Goal: Transaction & Acquisition: Purchase product/service

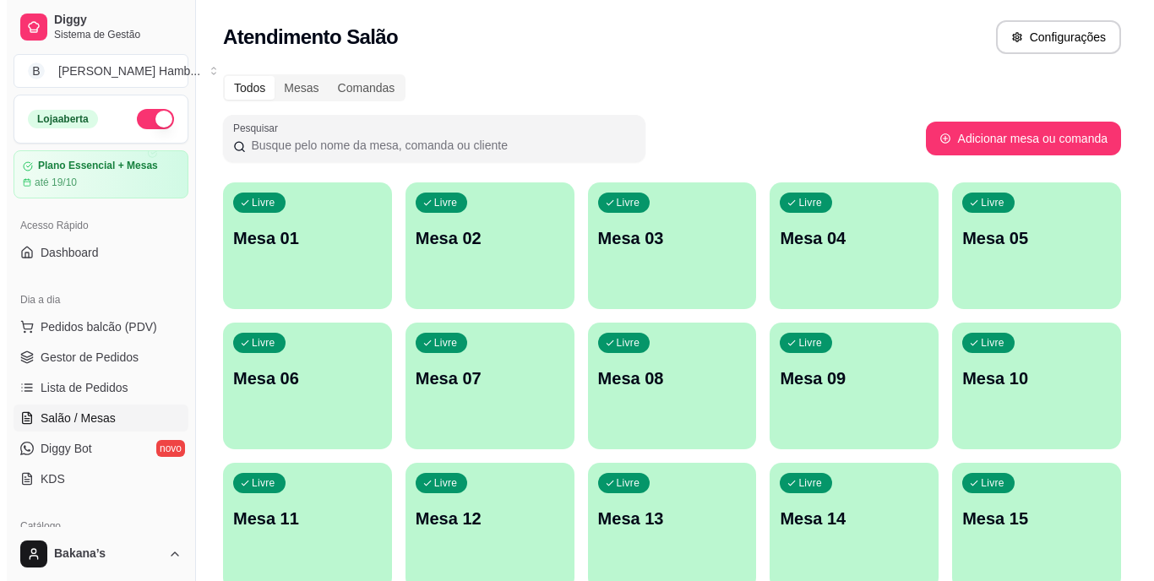
scroll to position [84, 0]
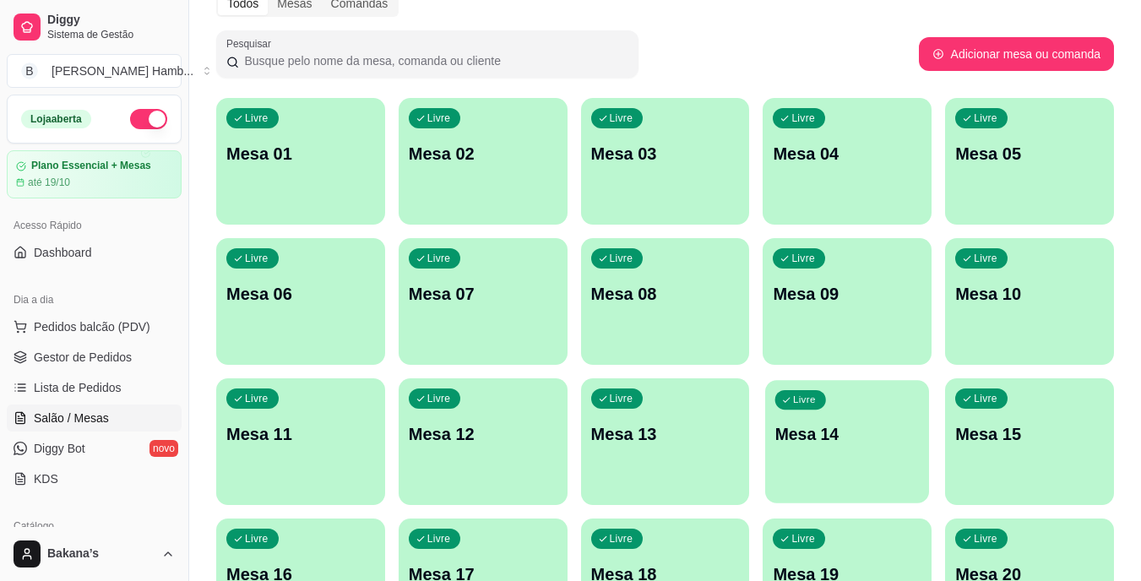
click at [809, 438] on p "Mesa 14" at bounding box center [847, 434] width 144 height 23
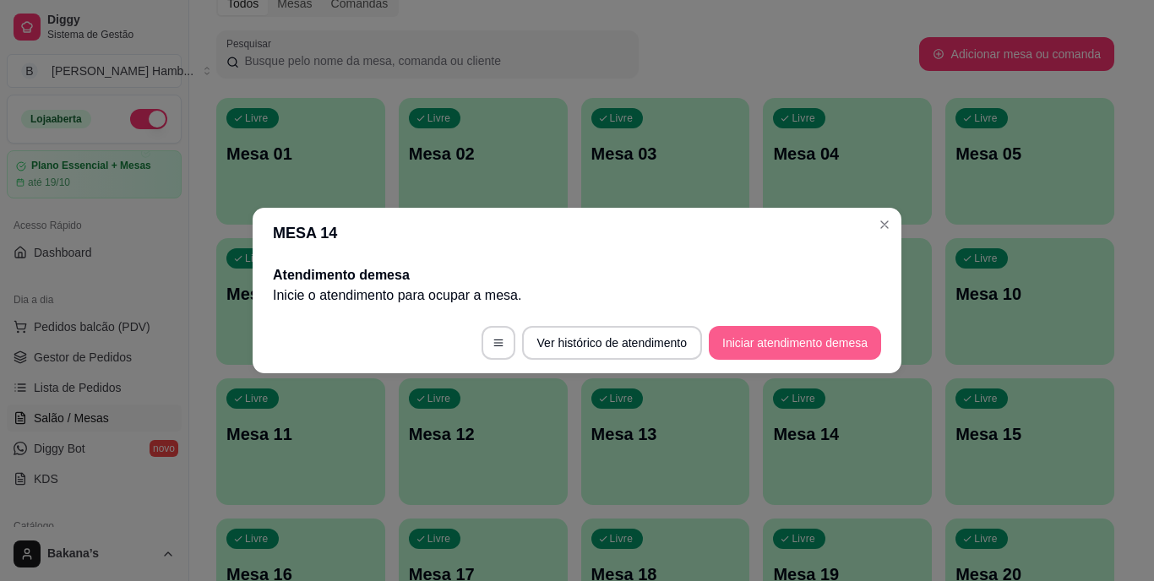
click at [783, 339] on button "Iniciar atendimento de mesa" at bounding box center [795, 343] width 172 height 34
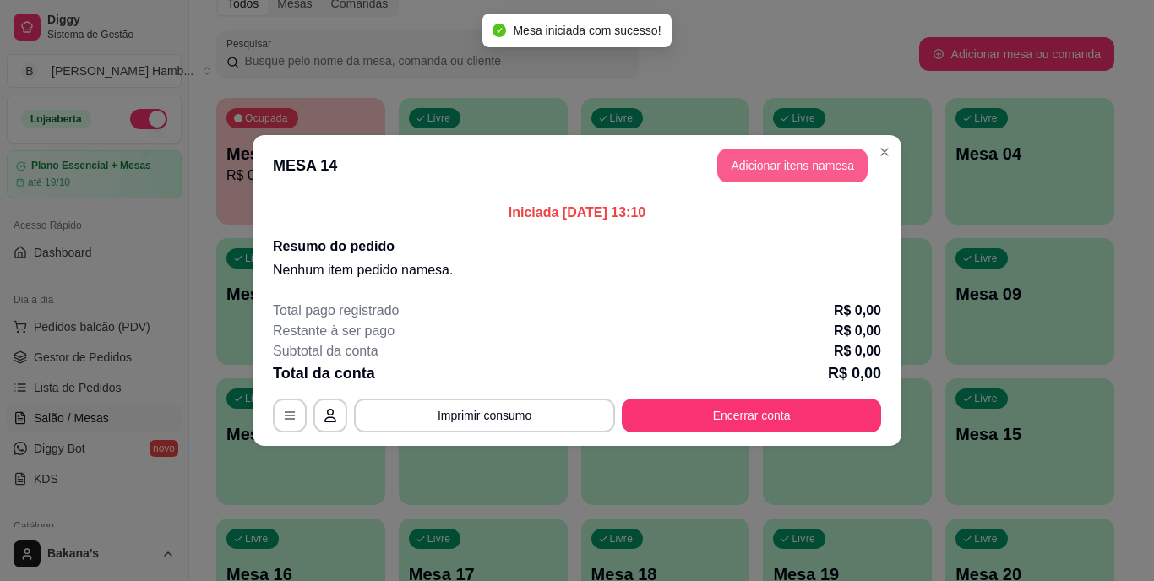
click at [785, 172] on button "Adicionar itens na mesa" at bounding box center [792, 166] width 150 height 34
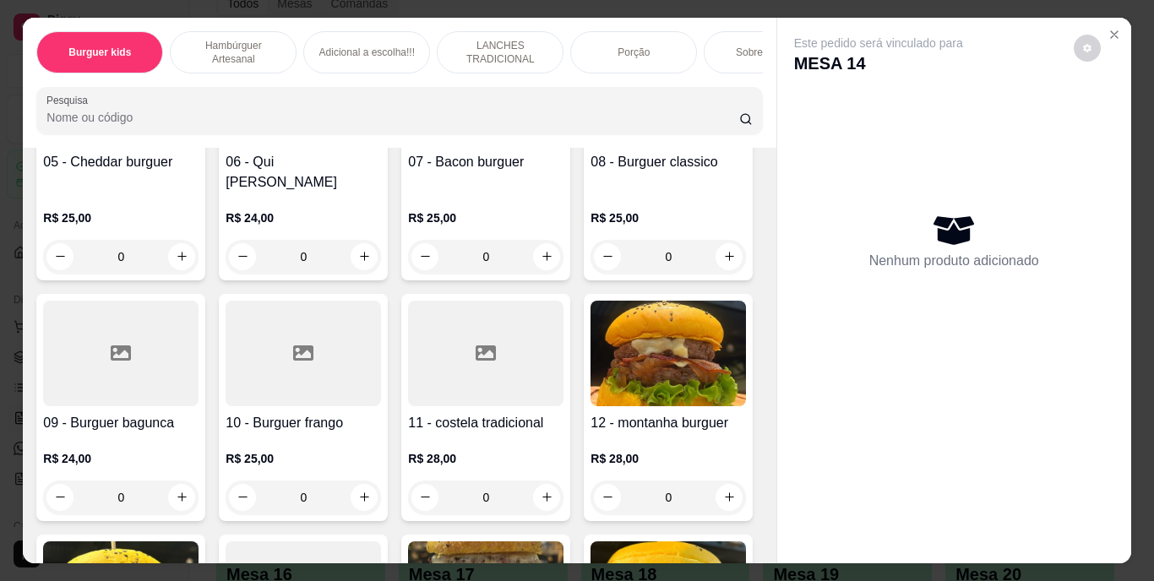
scroll to position [1013, 0]
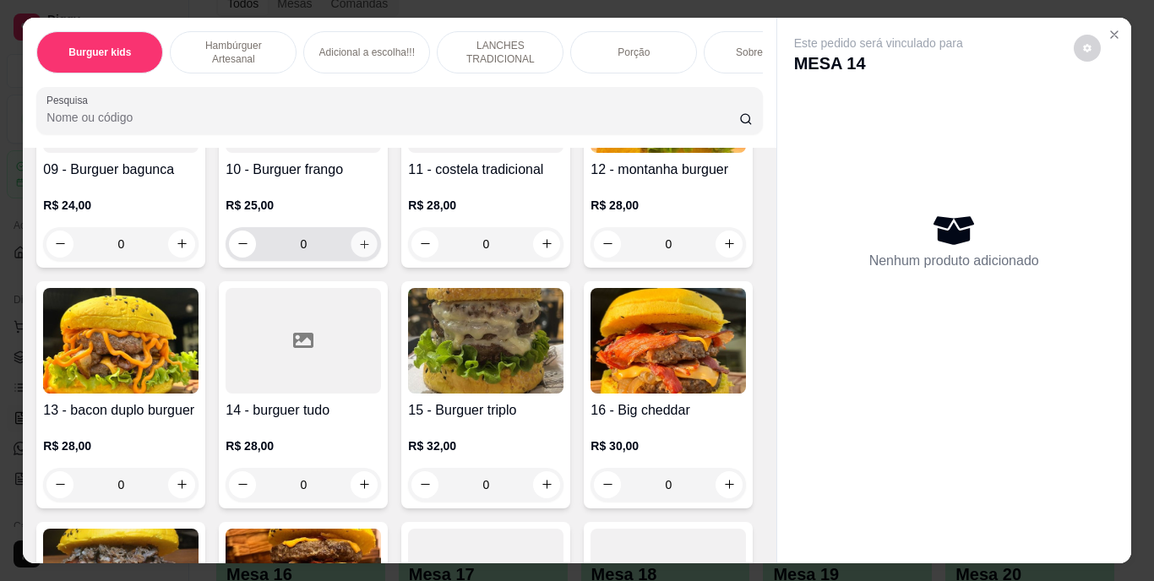
click at [358, 250] on icon "increase-product-quantity" at bounding box center [364, 243] width 13 height 13
type input "1"
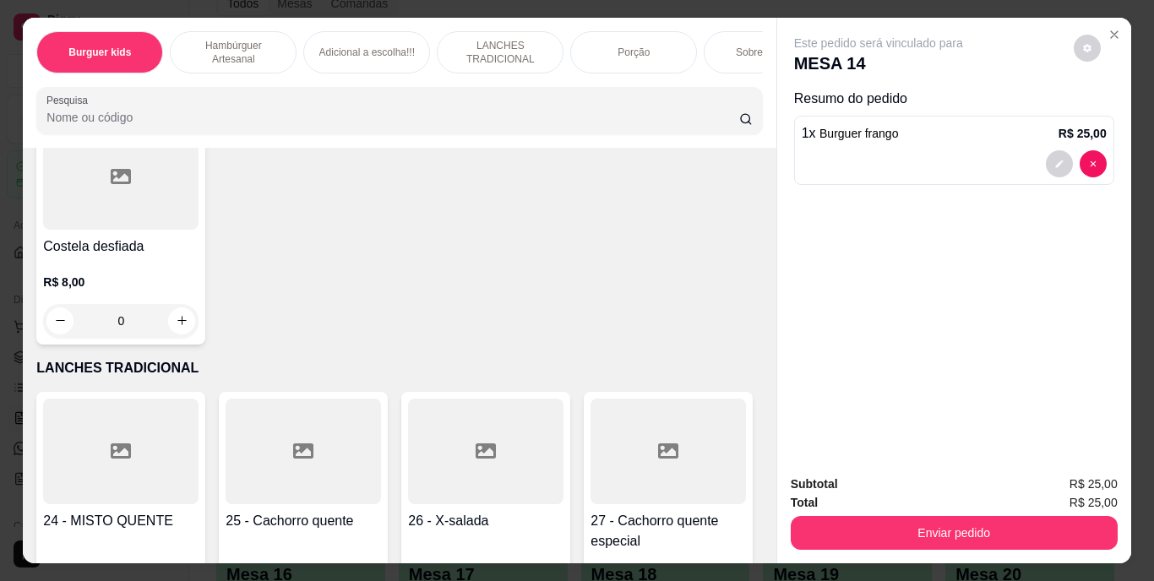
scroll to position [2280, 0]
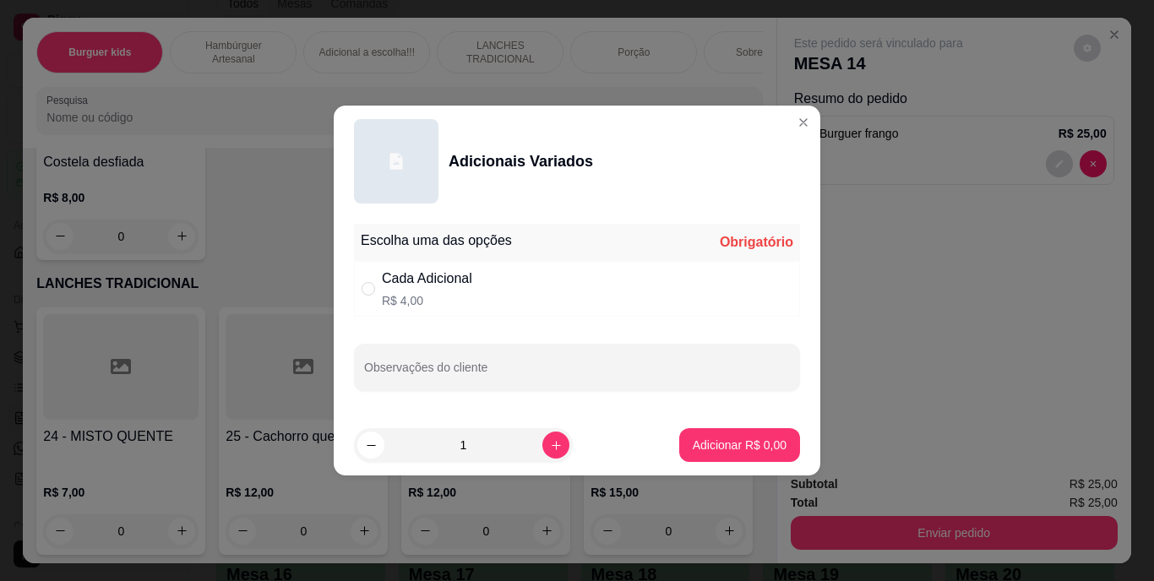
click at [419, 276] on div "Cada Adicional" at bounding box center [427, 279] width 90 height 20
radio input "true"
click at [550, 450] on icon "increase-product-quantity" at bounding box center [556, 445] width 13 height 13
type input "3"
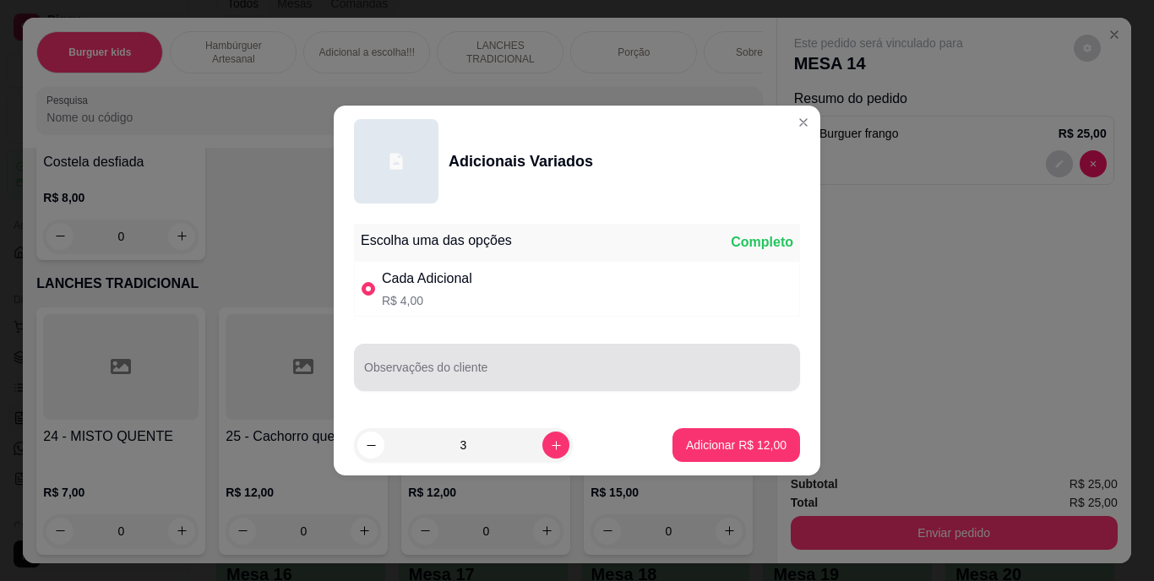
click at [540, 354] on div at bounding box center [577, 367] width 426 height 34
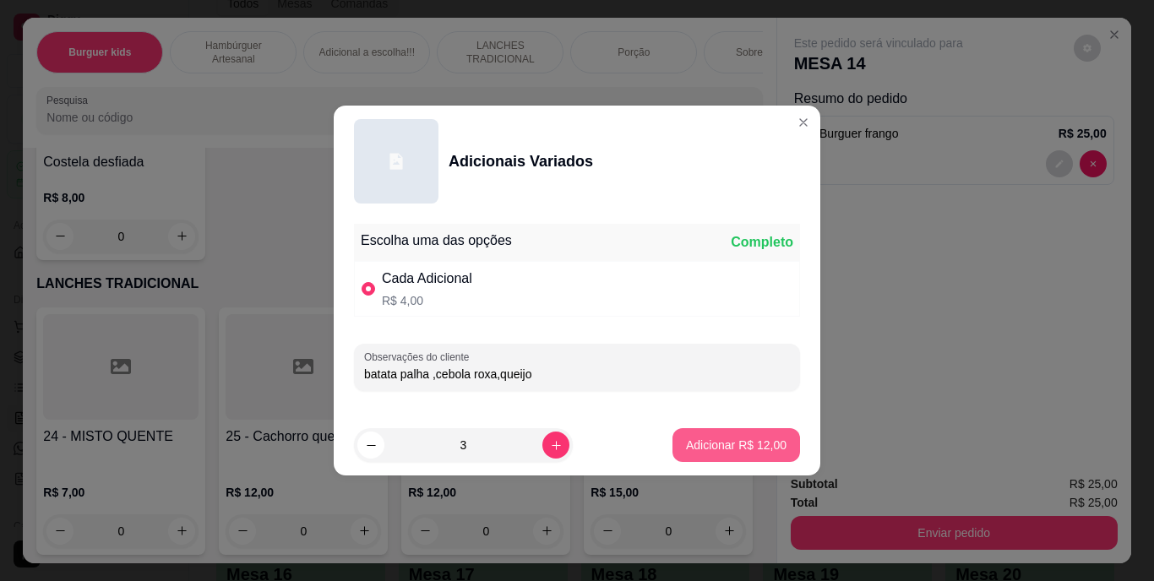
type input "batata palha ,cebola roxa,queijo"
click at [720, 445] on p "Adicionar R$ 12,00" at bounding box center [736, 445] width 98 height 16
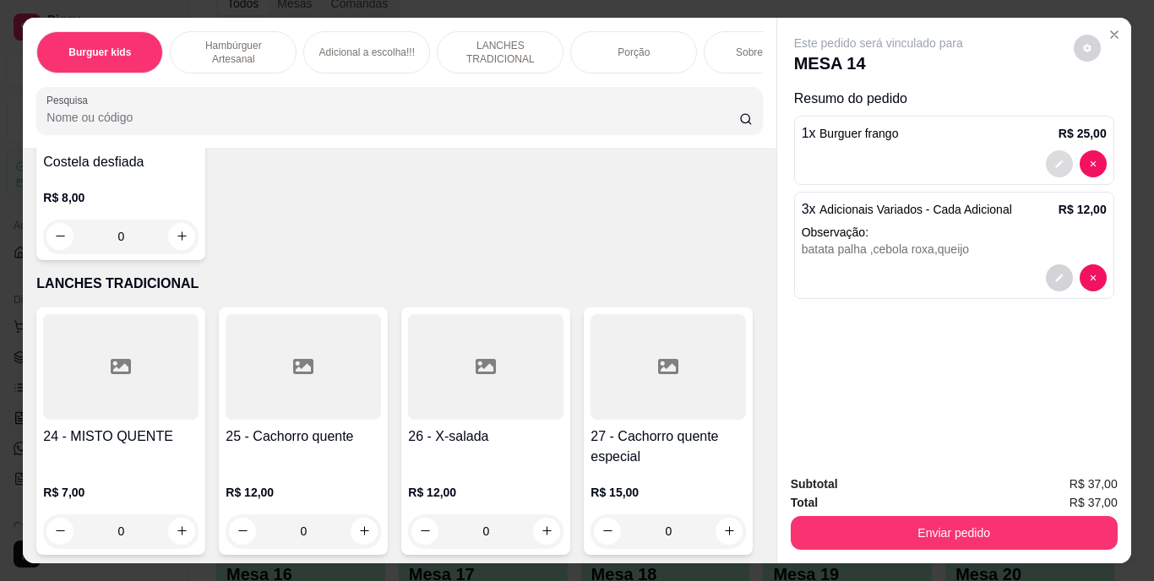
click at [1060, 153] on button "decrease-product-quantity" at bounding box center [1059, 163] width 27 height 27
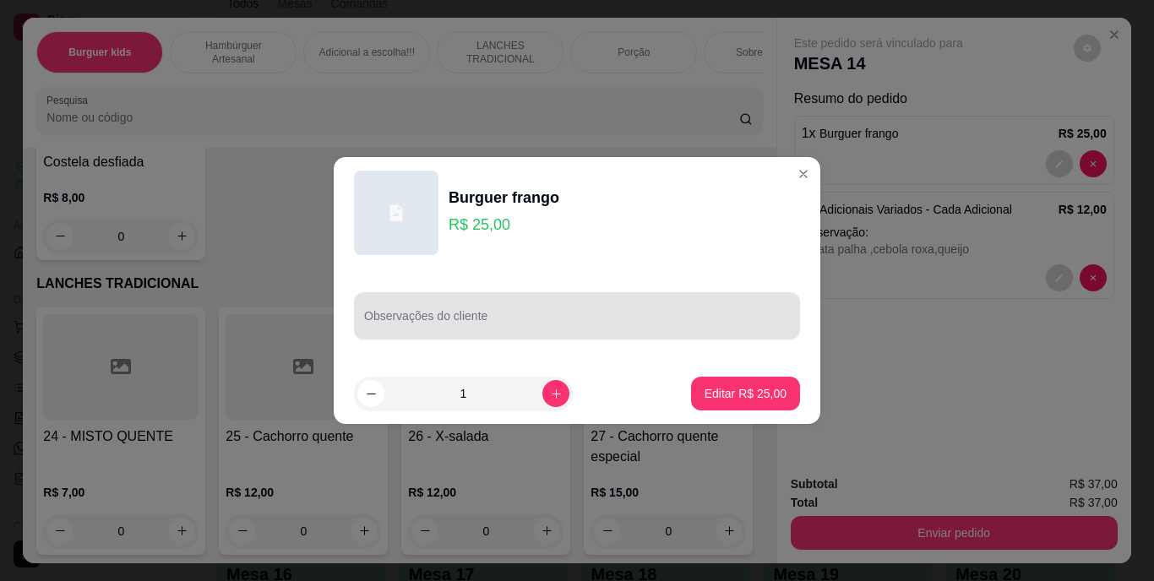
click at [508, 299] on div at bounding box center [577, 316] width 426 height 34
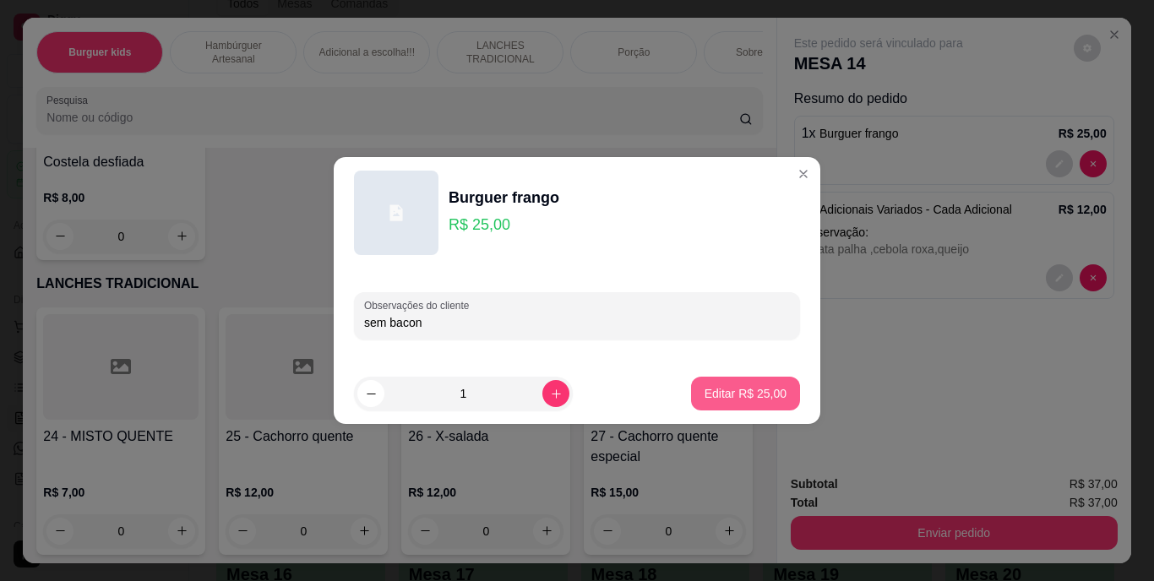
type input "sem bacon"
click at [704, 399] on p "Editar R$ 25,00" at bounding box center [745, 393] width 82 height 17
type input "0"
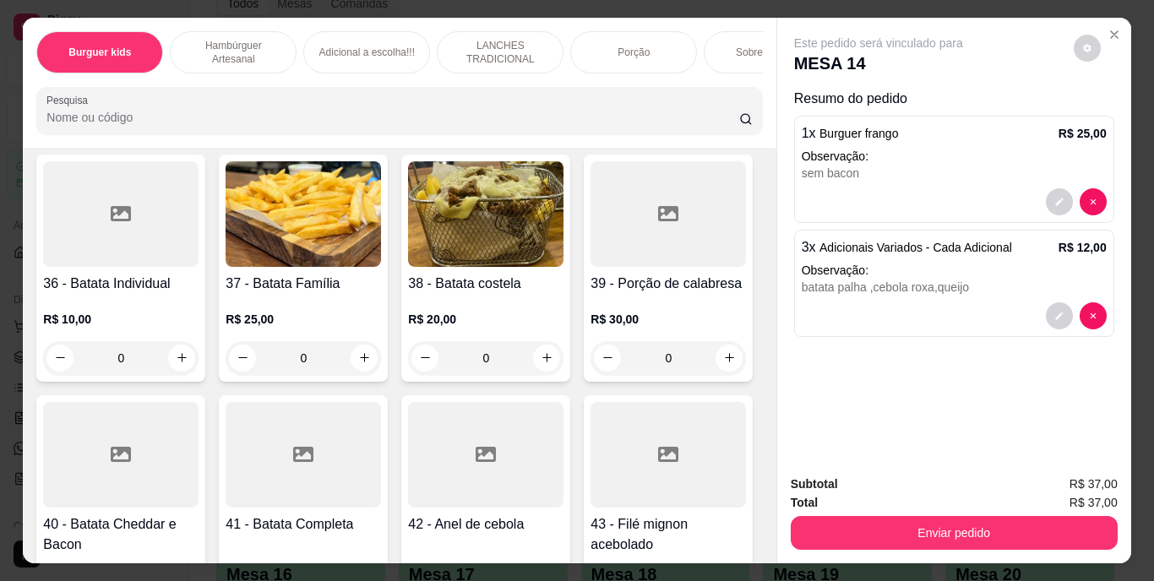
scroll to position [3376, 0]
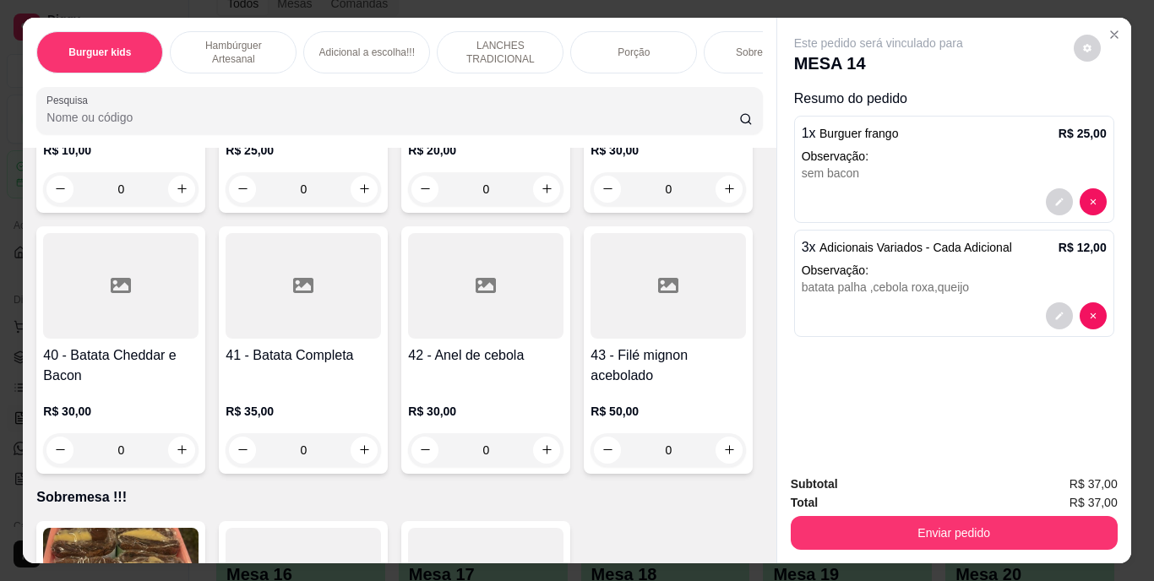
type input "1"
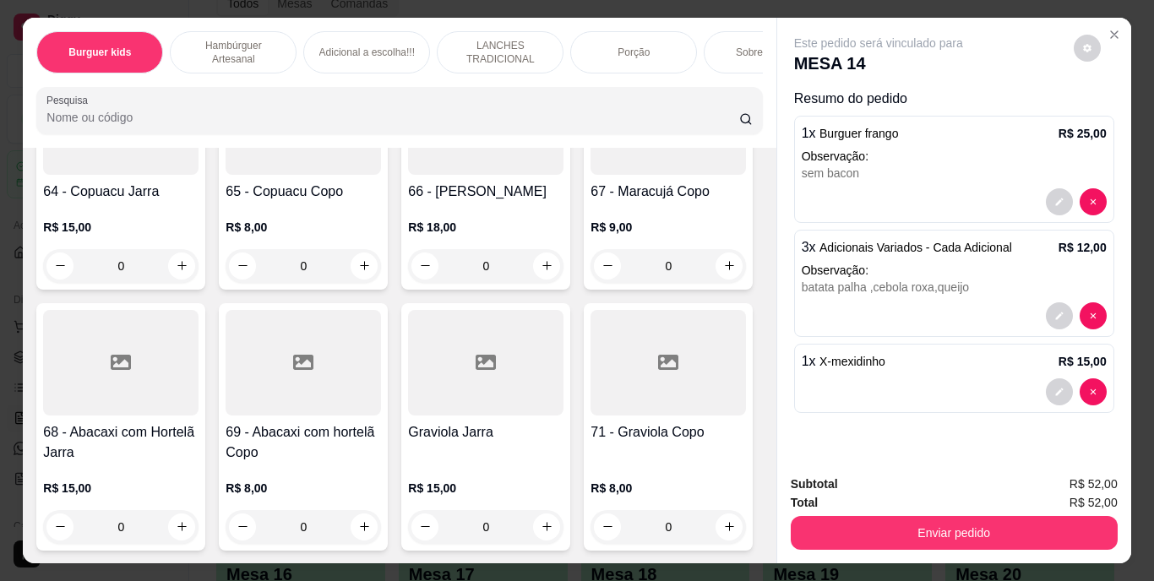
scroll to position [5657, 0]
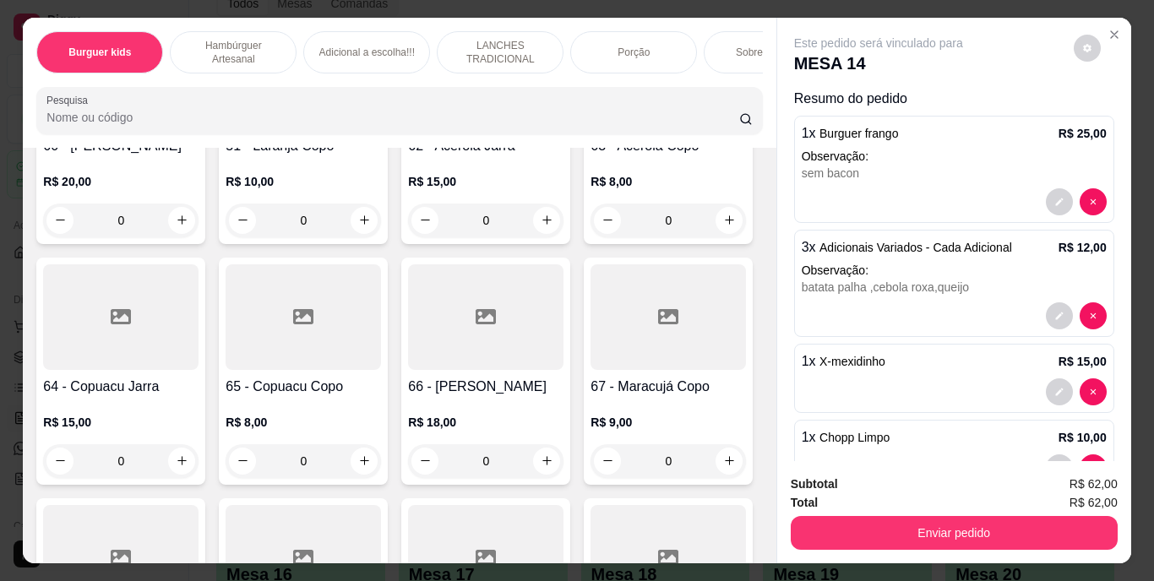
type input "2"
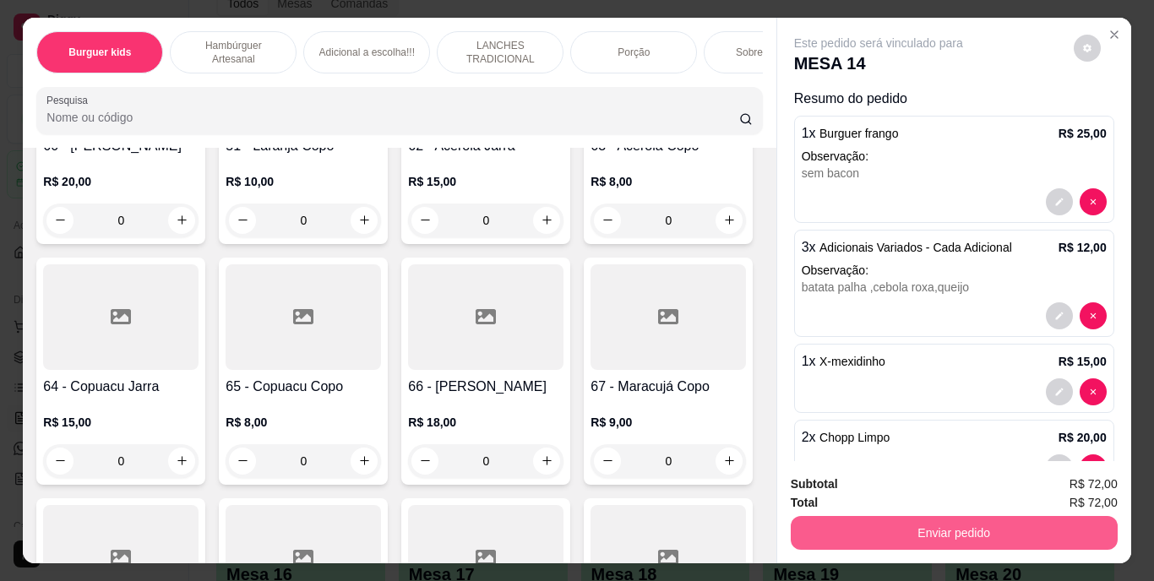
click at [834, 527] on button "Enviar pedido" at bounding box center [953, 533] width 327 height 34
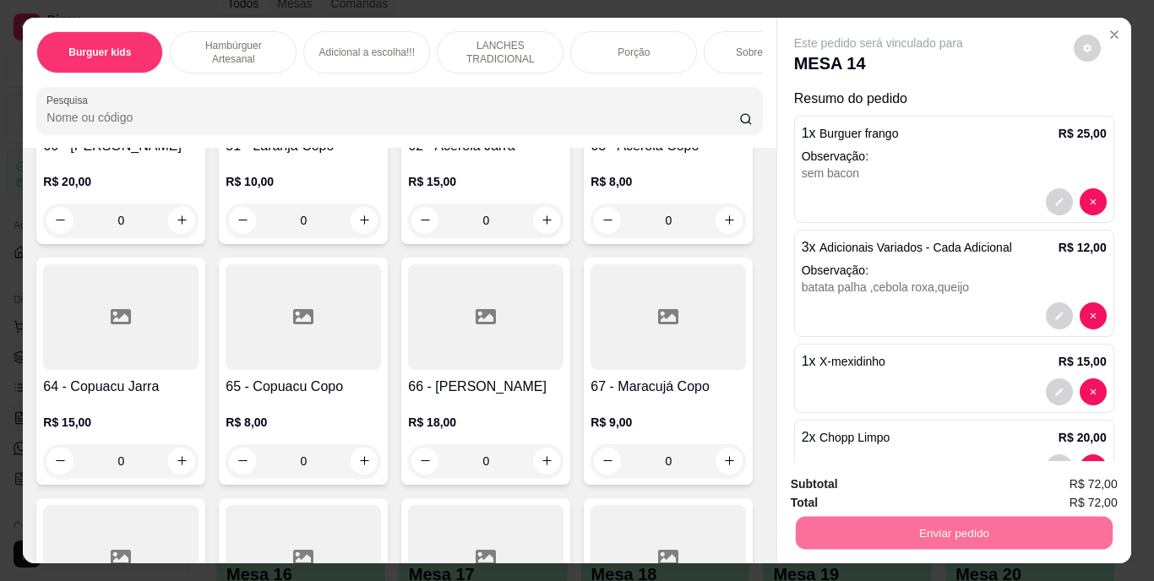
click at [1064, 481] on button "Enviar pedido" at bounding box center [1072, 486] width 95 height 32
